Goal: Check status

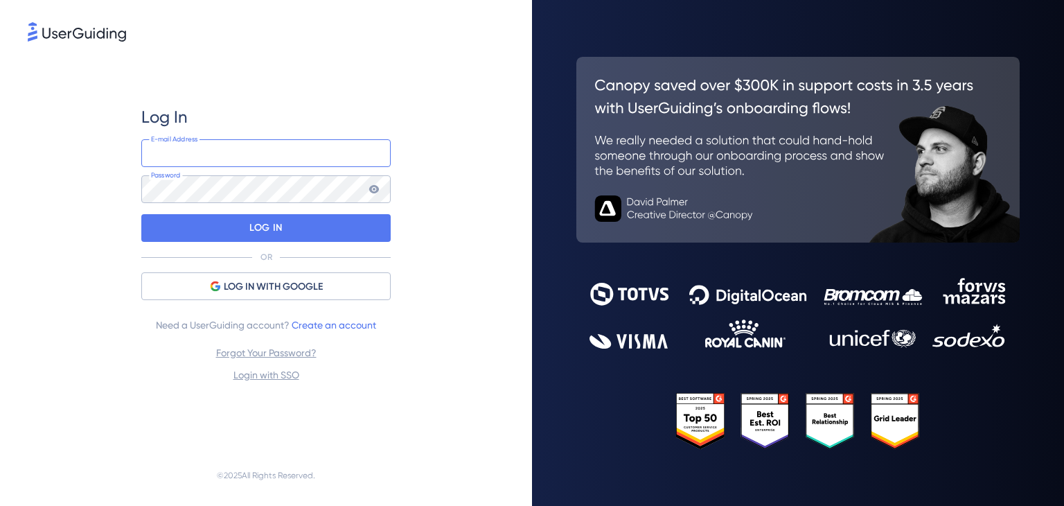
click at [248, 159] on input "email" at bounding box center [265, 153] width 249 height 28
click at [58, 148] on div "Log In E-mail Address Password LOG IN OR LOG IN WITH GOOGLE Need a UserGuiding …" at bounding box center [266, 244] width 477 height 400
click at [183, 157] on input "email" at bounding box center [265, 153] width 249 height 28
paste input "[EMAIL_ADDRESS][DOMAIN_NAME]"
type input "[EMAIL_ADDRESS][DOMAIN_NAME]"
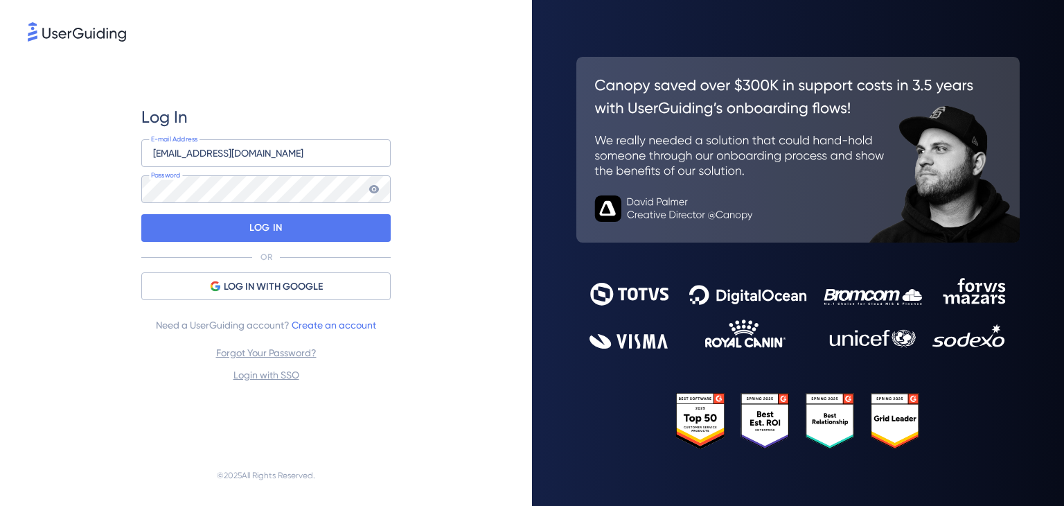
click at [45, 158] on div "Log In [EMAIL_ADDRESS][DOMAIN_NAME] E-mail Address Password LOG IN OR LOG IN WI…" at bounding box center [266, 244] width 477 height 400
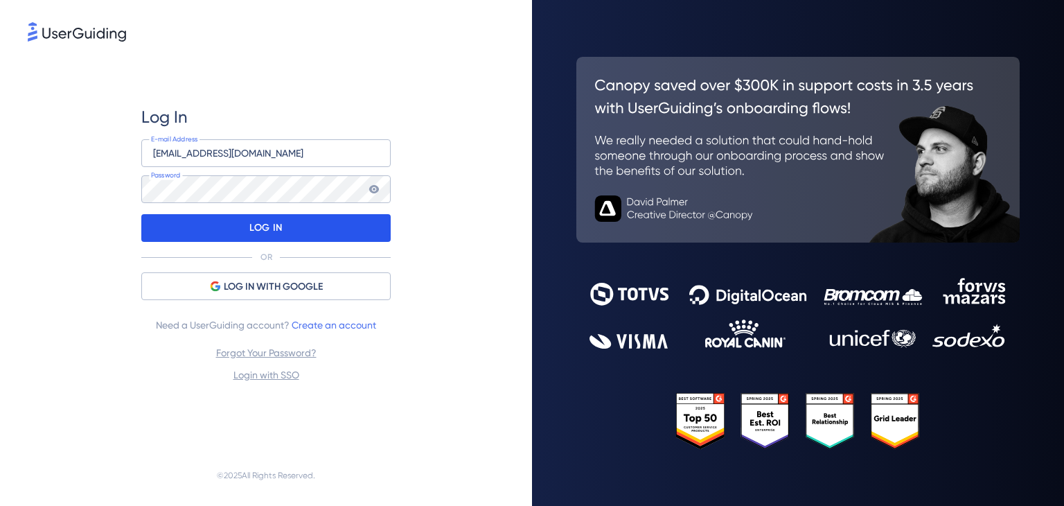
click at [195, 229] on div "LOG IN" at bounding box center [265, 228] width 249 height 28
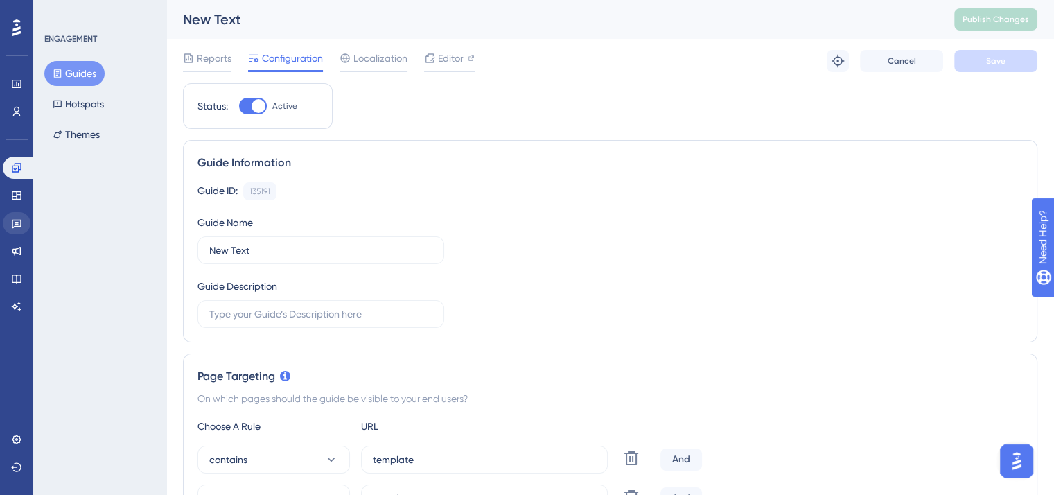
click at [2, 221] on div "Performance Users Engagement Widgets Feedback Product Updates Knowledge Base AI…" at bounding box center [16, 247] width 33 height 495
click at [17, 223] on icon at bounding box center [17, 224] width 10 height 9
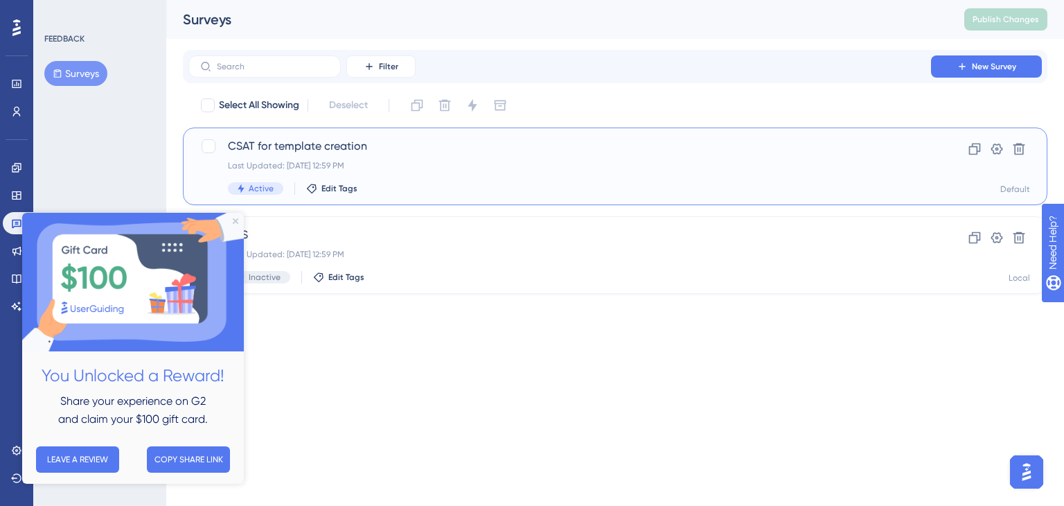
click at [382, 159] on div "CSAT for template creation Last Updated: [DATE] 12:59 PM Active Edit Tags" at bounding box center [560, 166] width 664 height 57
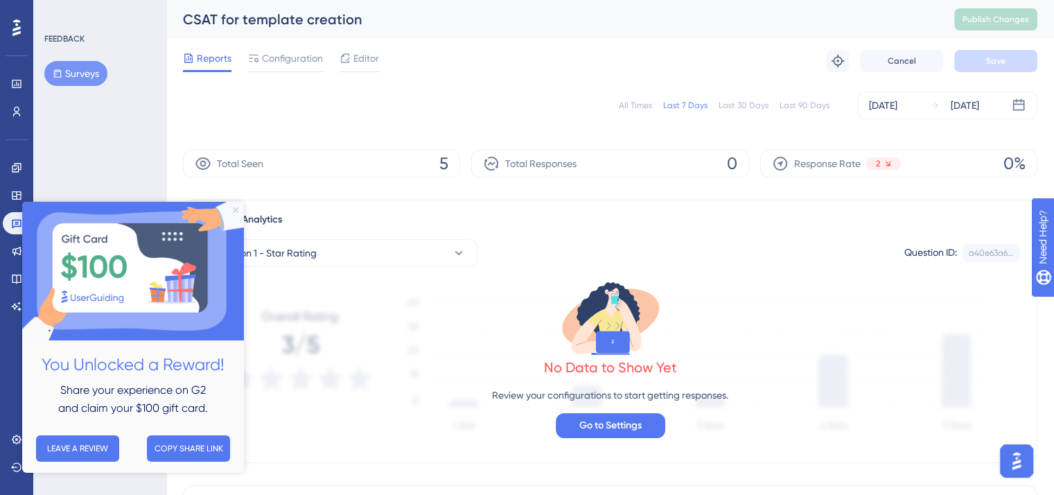
click at [236, 210] on icon "Close Preview" at bounding box center [236, 210] width 6 height 6
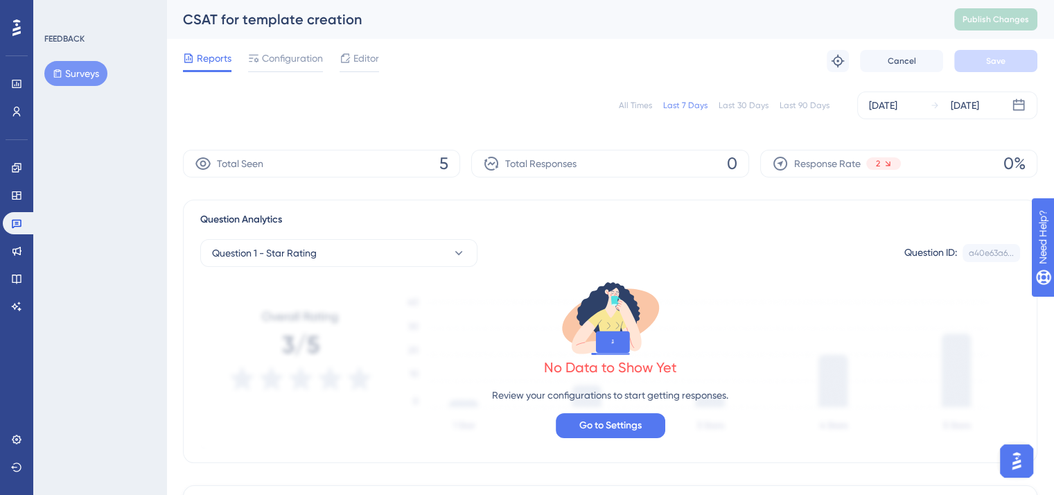
click at [638, 105] on div "All Times" at bounding box center [635, 105] width 33 height 11
